Goal: Information Seeking & Learning: Learn about a topic

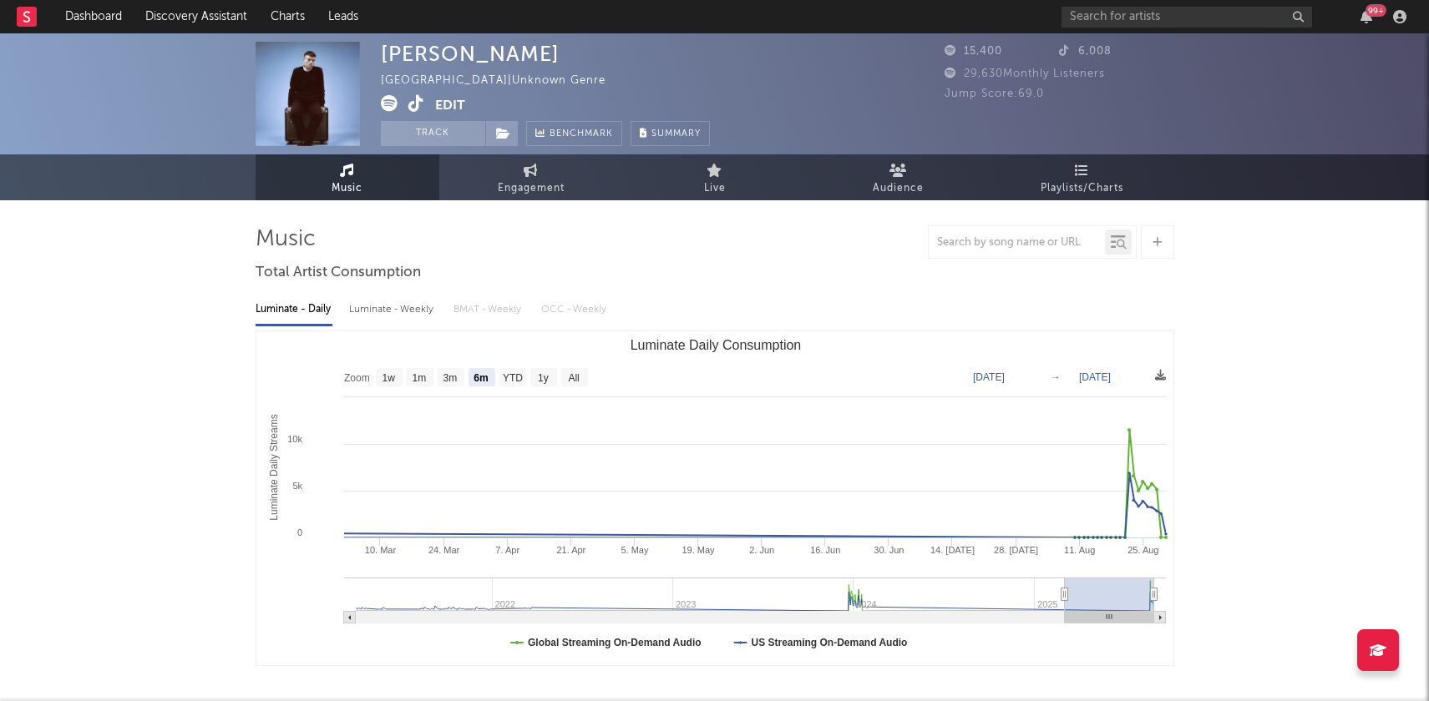
select select "6m"
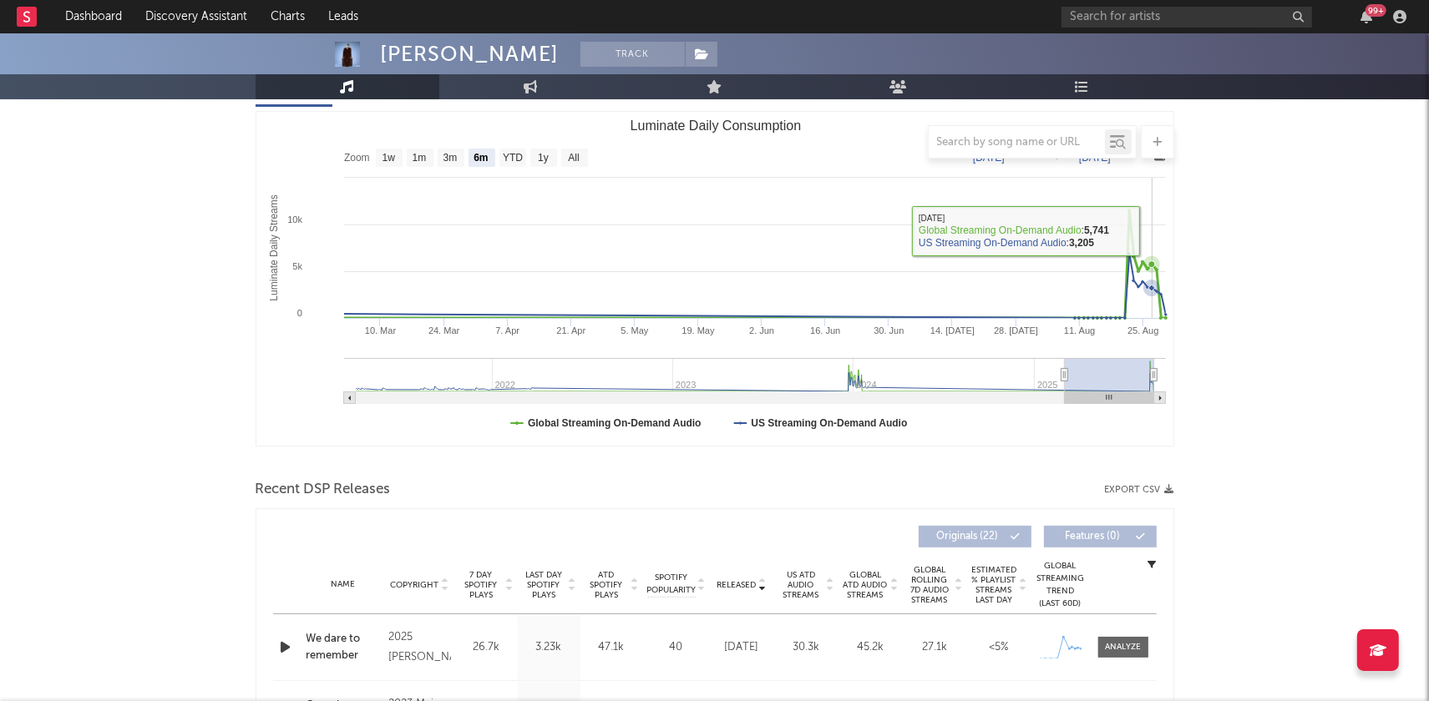
scroll to position [356, 0]
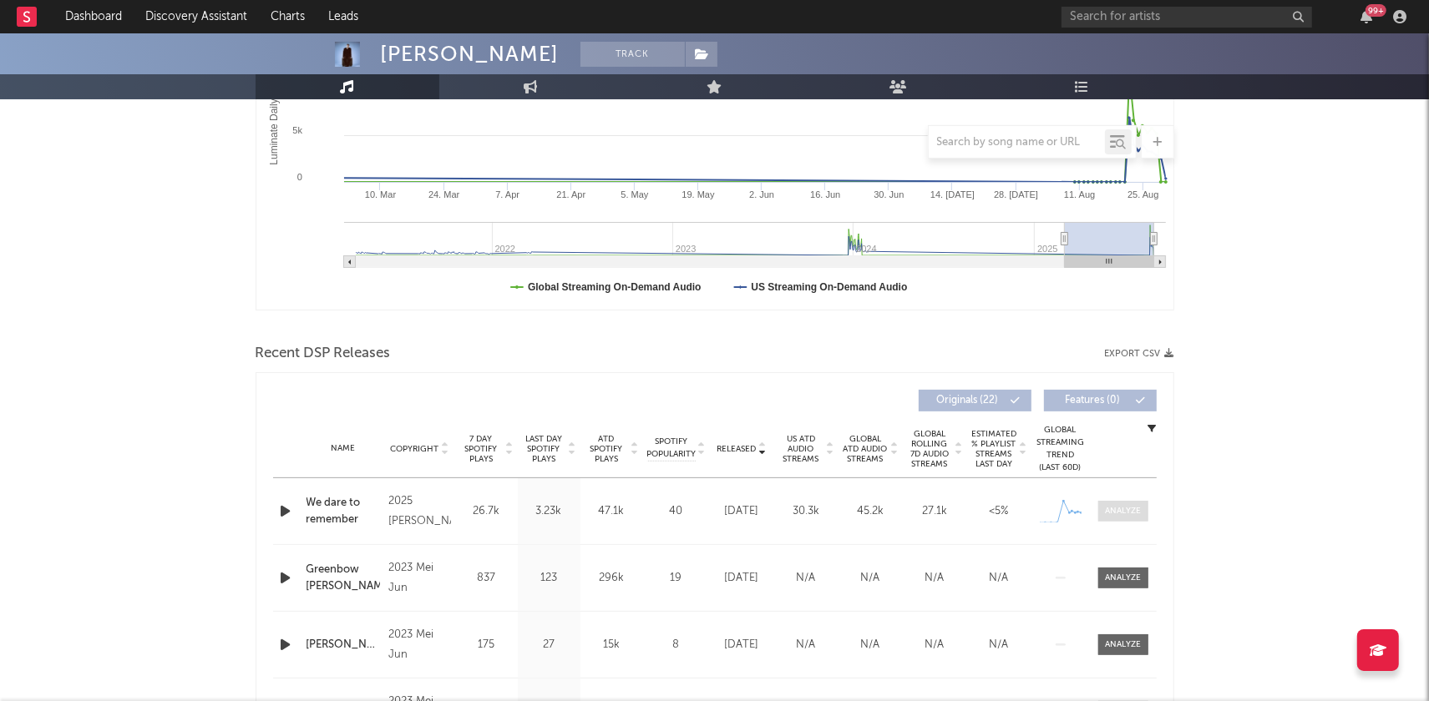
click at [1130, 506] on div at bounding box center [1123, 511] width 36 height 13
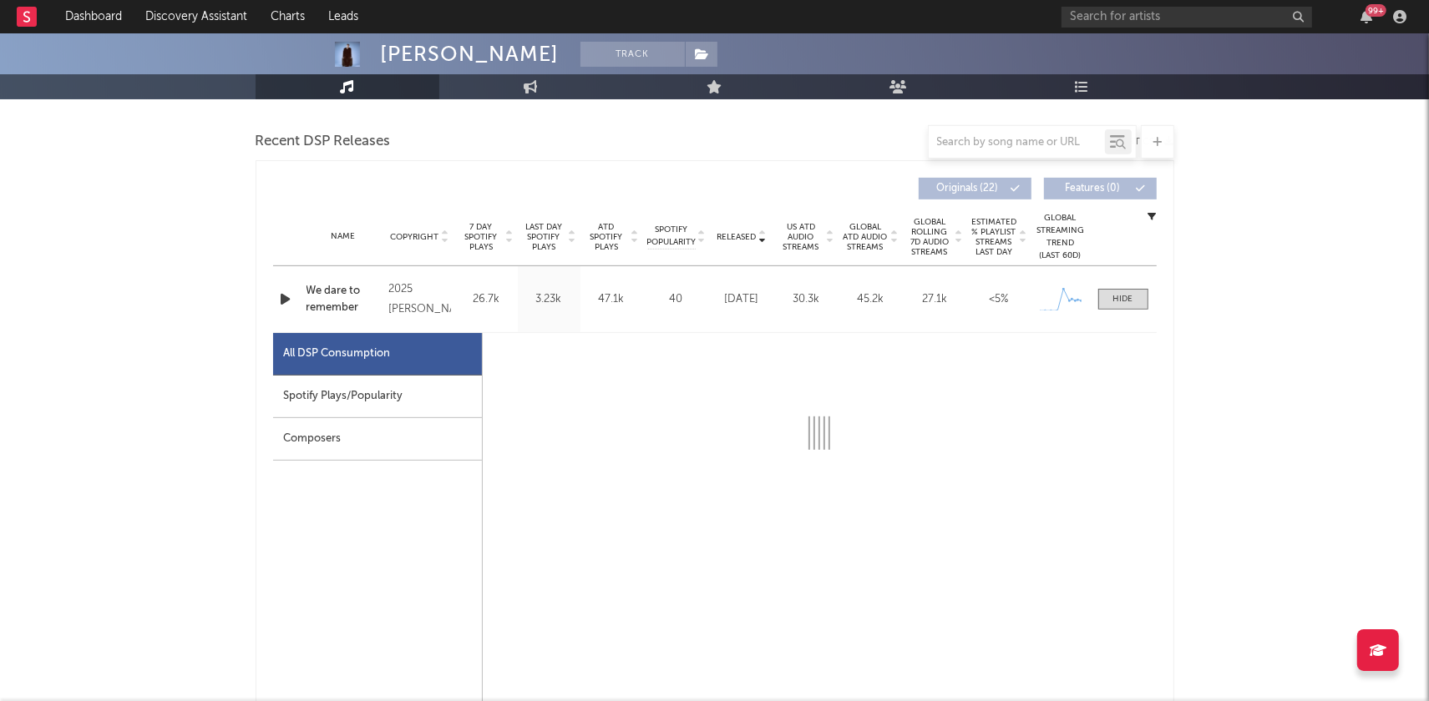
select select "1w"
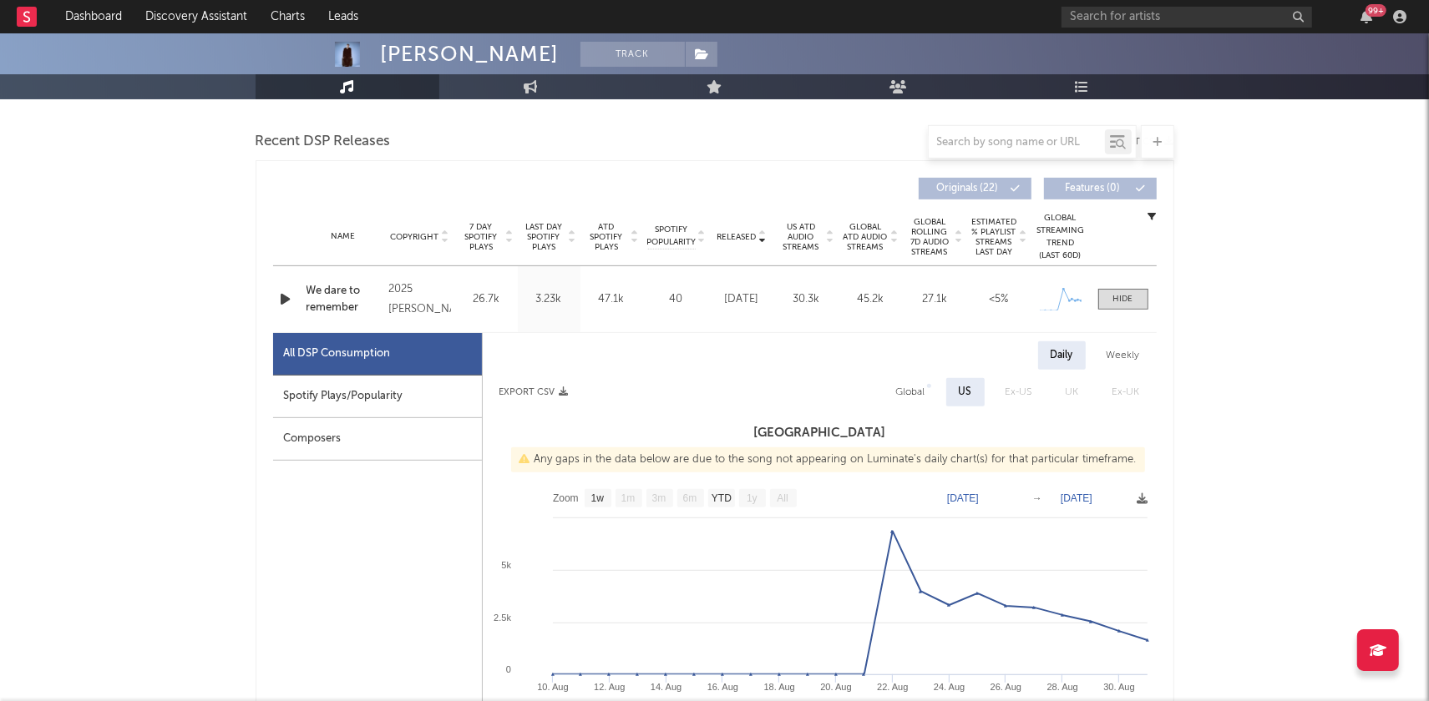
scroll to position [650, 0]
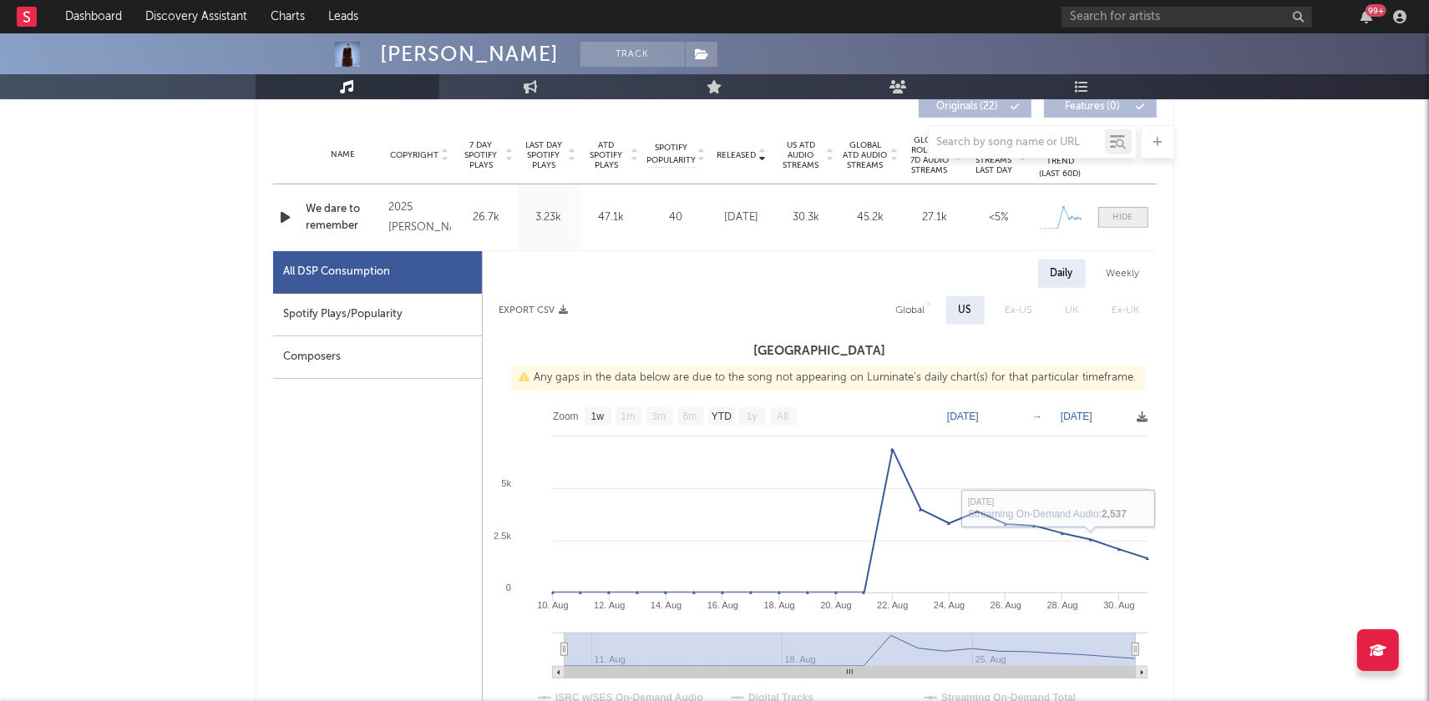
click at [1132, 215] on div at bounding box center [1123, 217] width 20 height 13
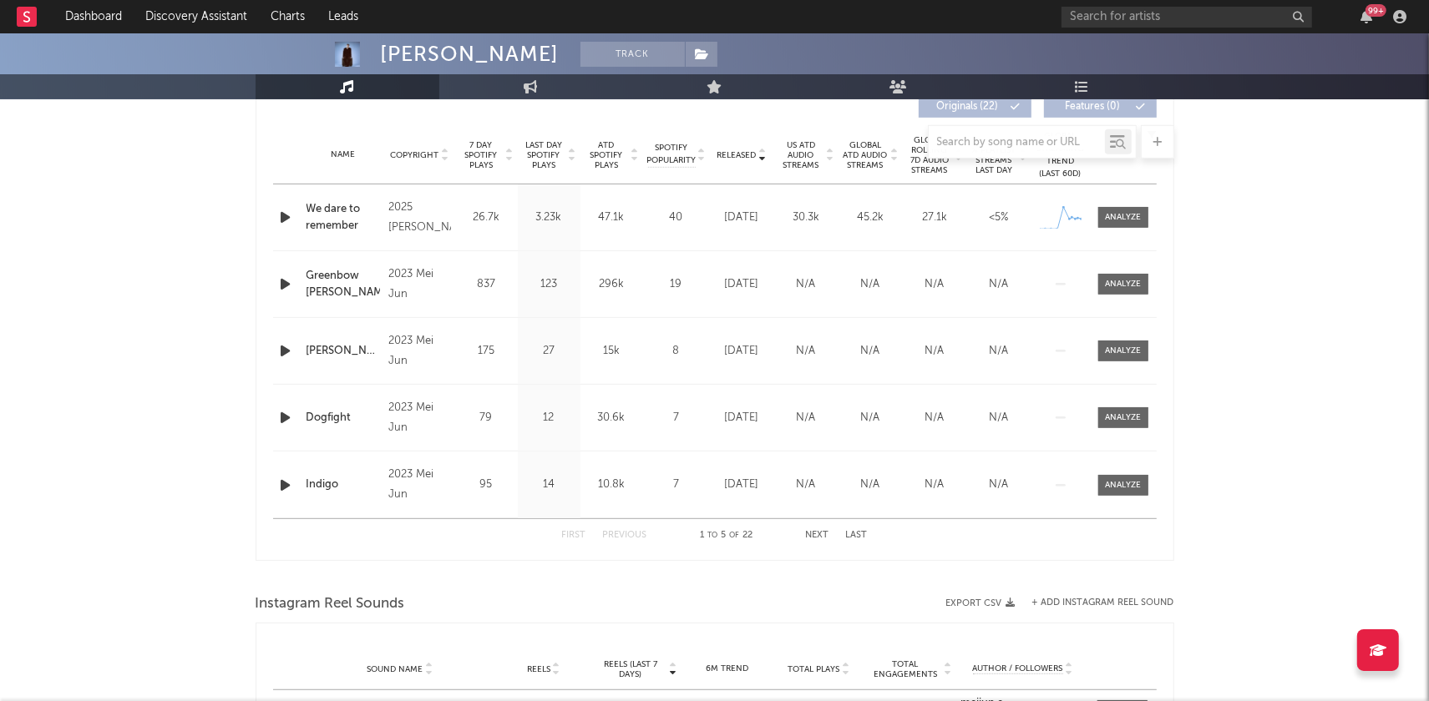
click at [760, 154] on div at bounding box center [715, 141] width 919 height 33
click at [742, 159] on span "Released" at bounding box center [736, 155] width 39 height 10
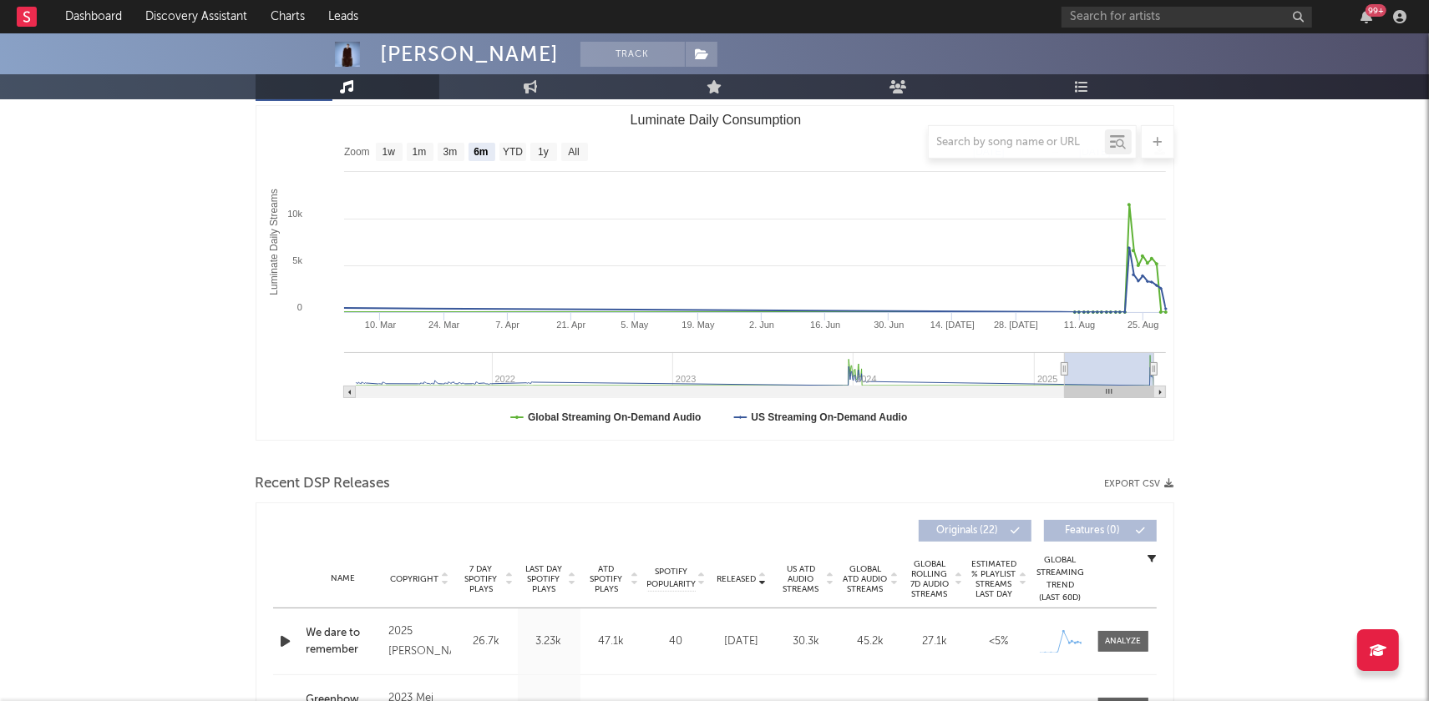
scroll to position [0, 0]
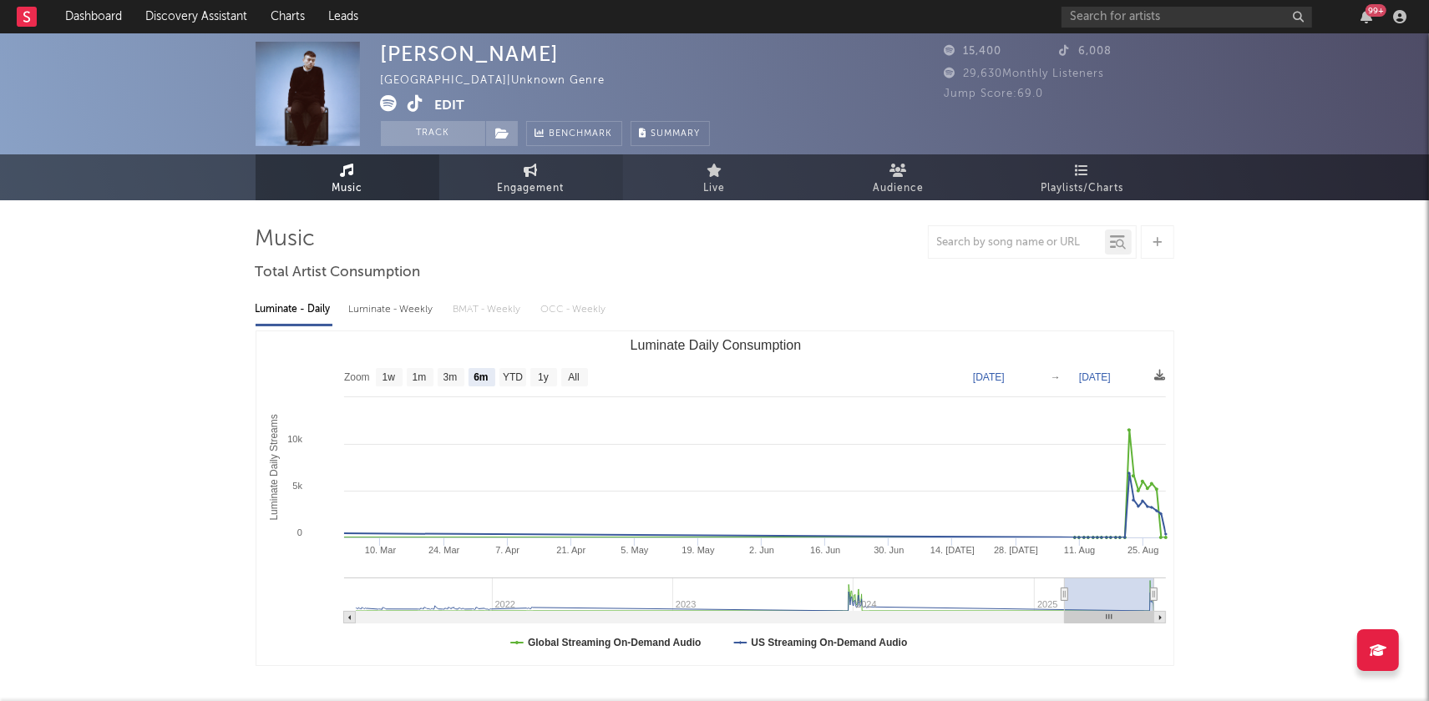
click at [549, 181] on span "Engagement" at bounding box center [531, 189] width 67 height 20
select select "1w"
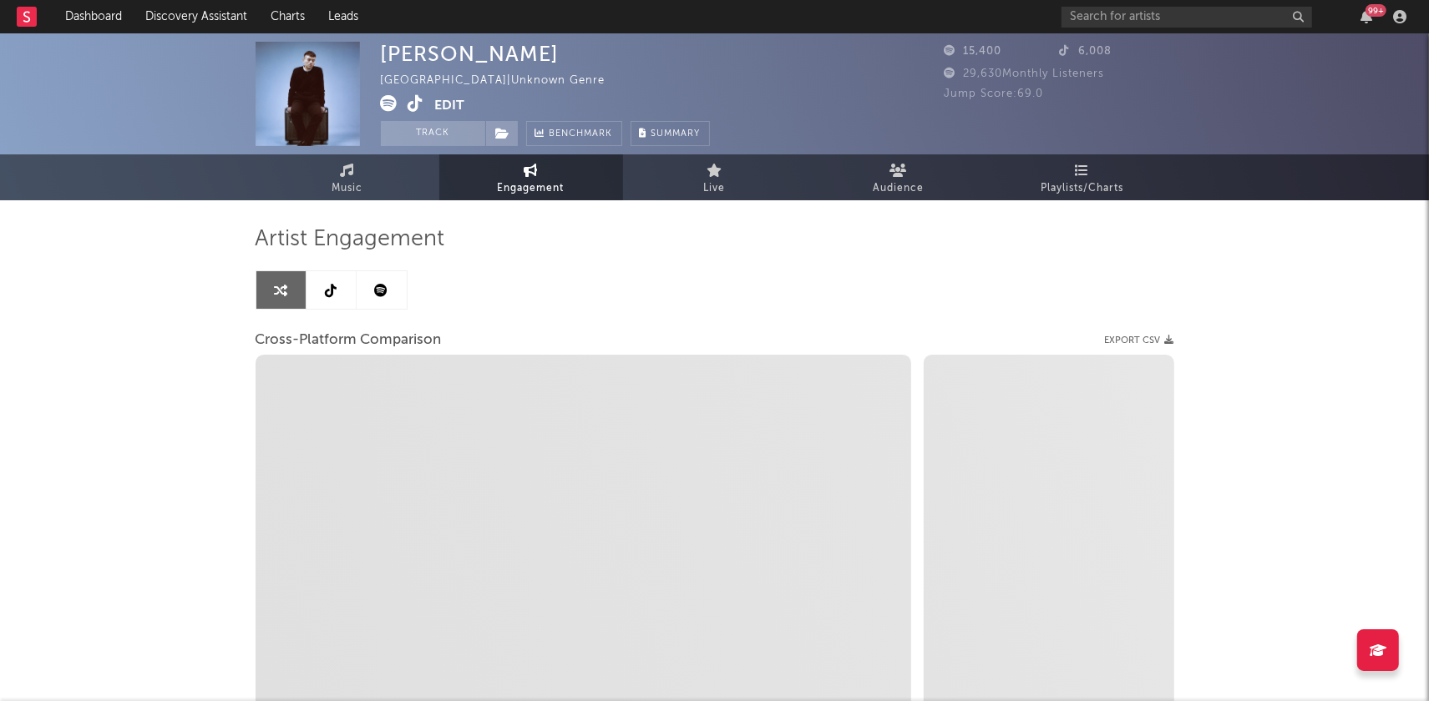
select select "1m"
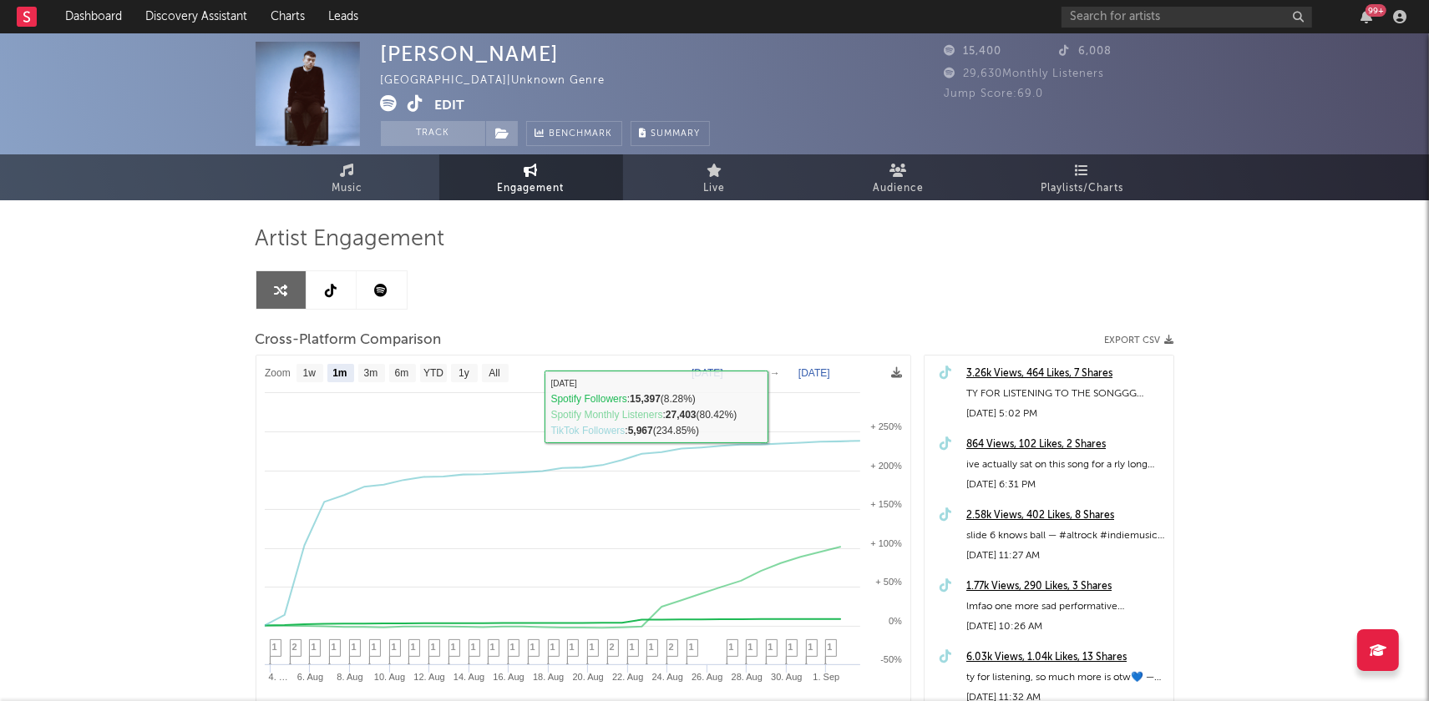
click at [328, 286] on icon at bounding box center [331, 290] width 12 height 13
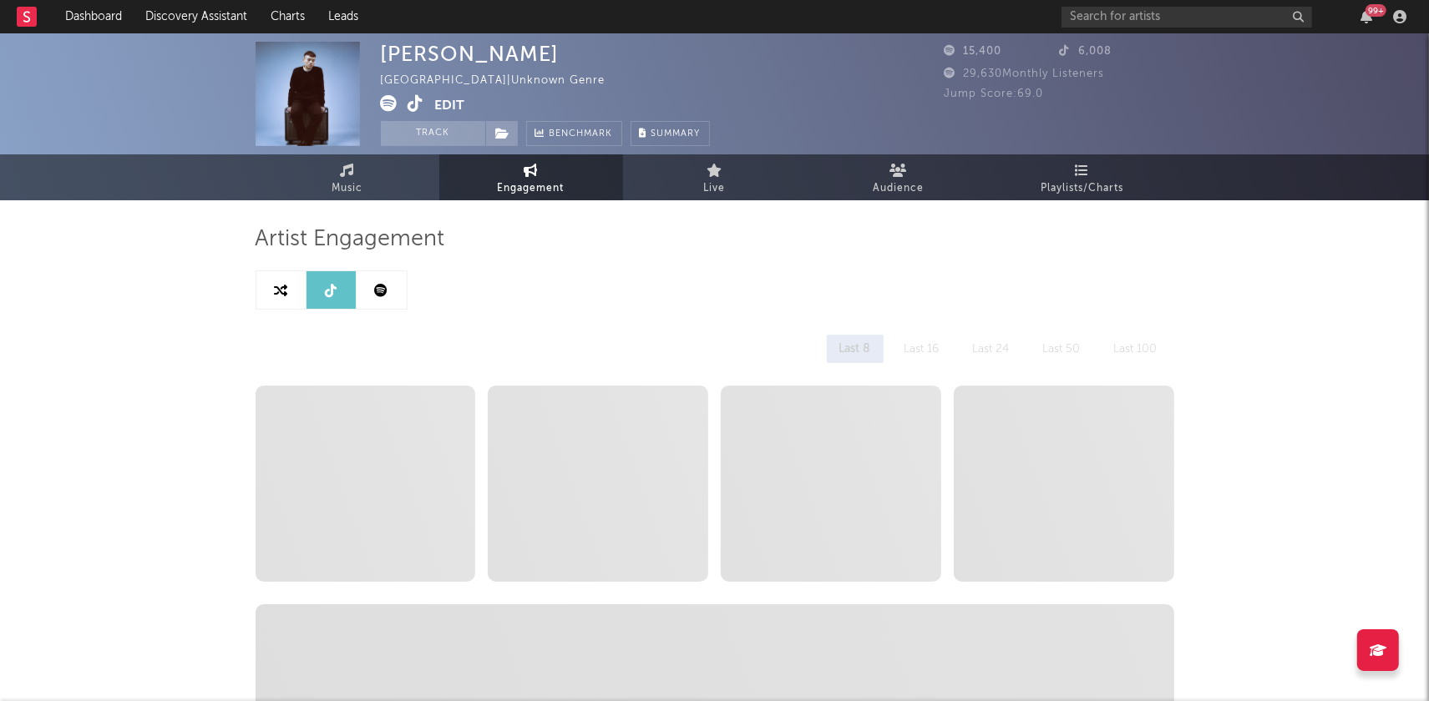
select select "6m"
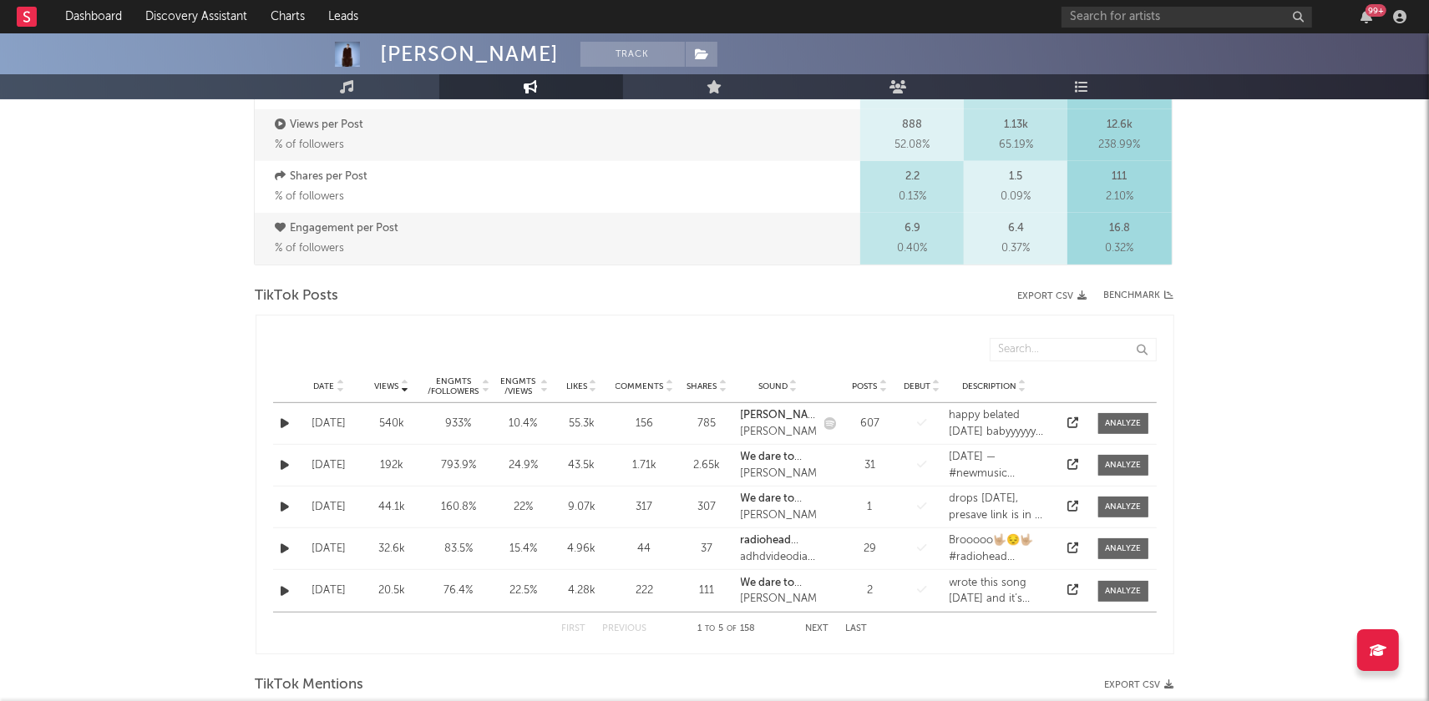
scroll to position [820, 0]
